Goal: Find specific page/section: Find specific page/section

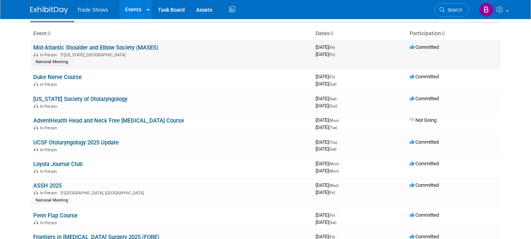
scroll to position [84, 0]
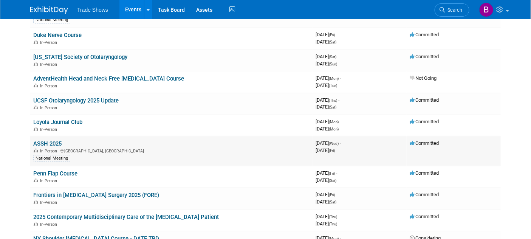
click at [47, 145] on link "ASSH 2025" at bounding box center [47, 143] width 28 height 7
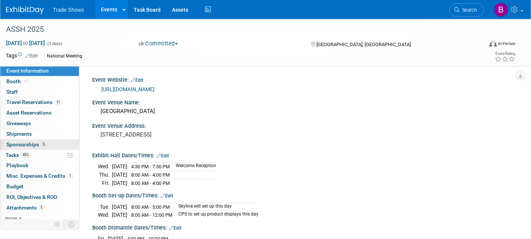
click at [37, 142] on span "Sponsorships 5" at bounding box center [26, 144] width 40 height 6
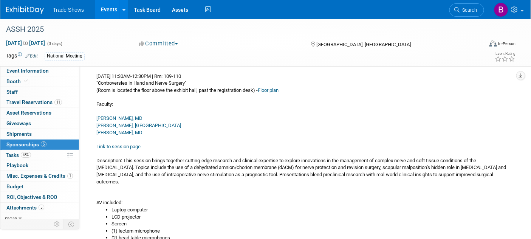
scroll to position [168, 0]
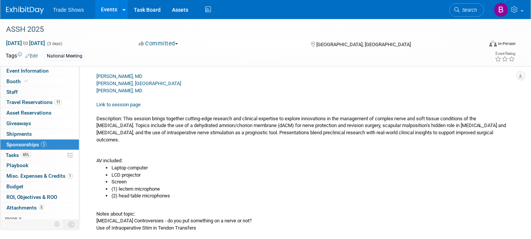
click at [129, 103] on link "Link to session page" at bounding box center [118, 105] width 44 height 6
